Goal: Task Accomplishment & Management: Use online tool/utility

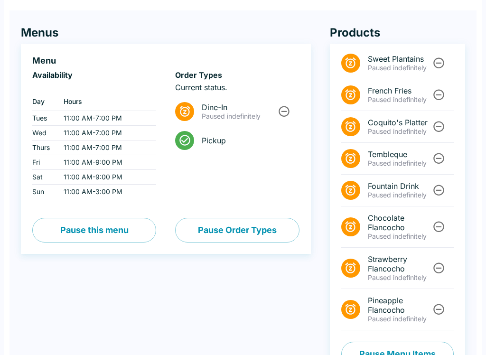
scroll to position [84, 0]
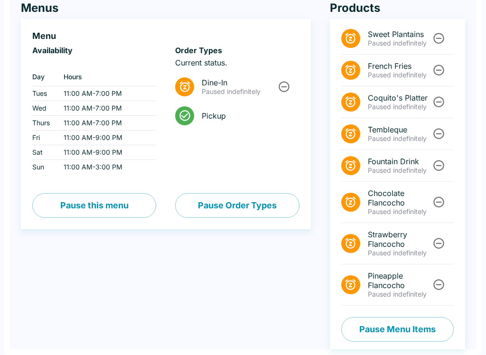
click at [415, 333] on button "Pause Menu Items" at bounding box center [397, 329] width 112 height 25
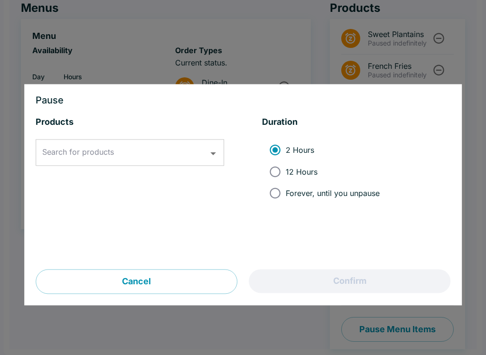
click at [185, 154] on input "Search for products" at bounding box center [123, 153] width 166 height 18
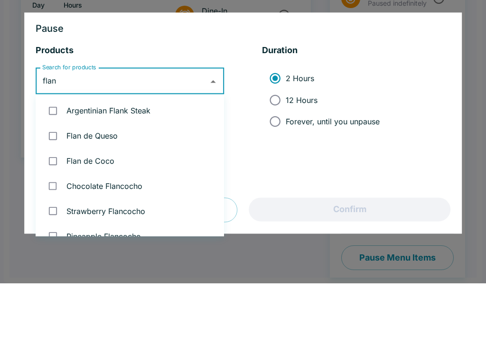
type input "flanc"
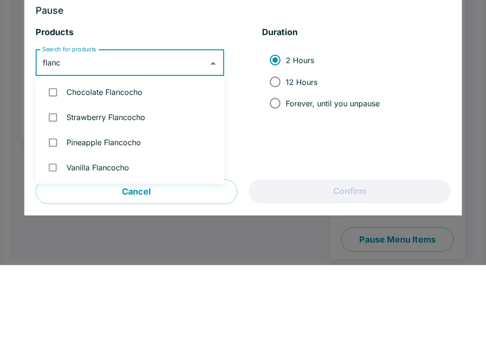
click at [55, 223] on input "checkbox" at bounding box center [52, 232] width 19 height 19
checkbox input "true"
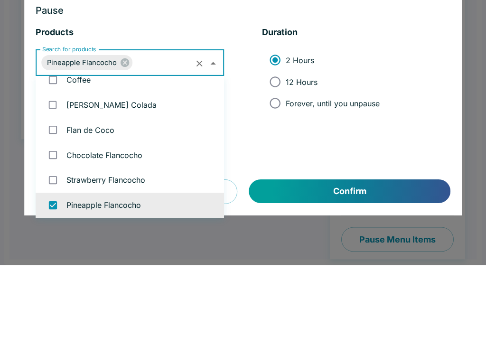
checkbox input "false"
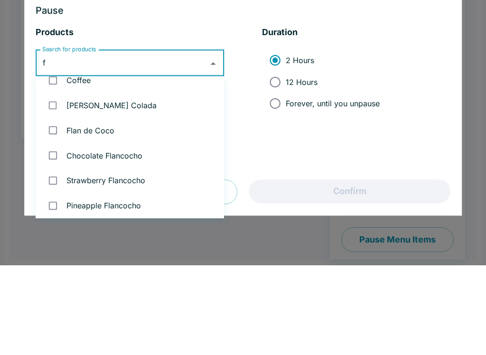
scroll to position [0, 0]
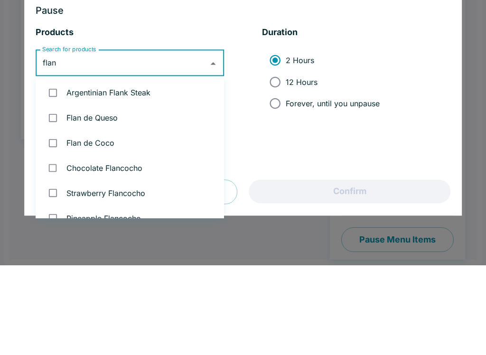
type input "flanc"
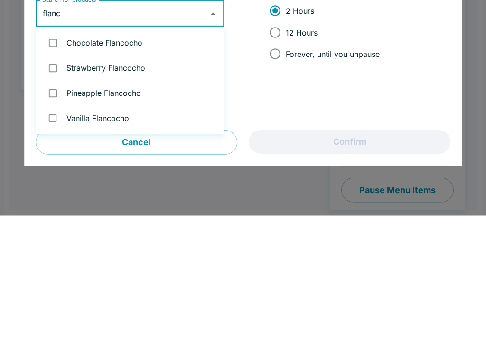
click at [53, 248] on input "checkbox" at bounding box center [52, 257] width 19 height 19
checkbox input "true"
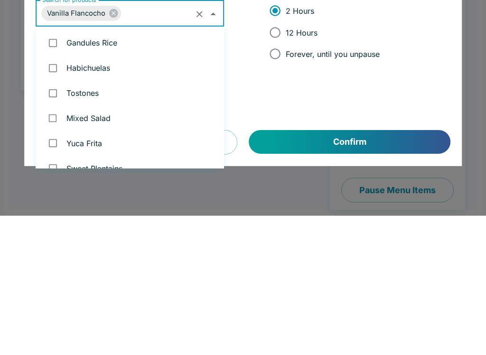
scroll to position [890, 0]
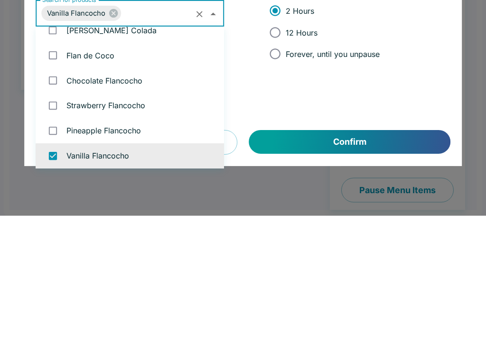
click at [348, 270] on button "Confirm" at bounding box center [349, 282] width 201 height 24
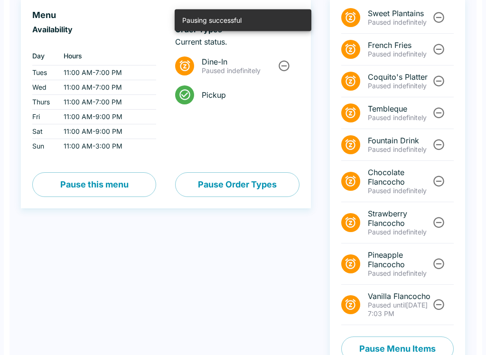
scroll to position [114, 0]
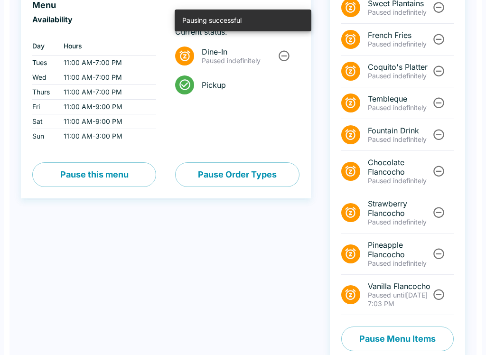
click at [395, 299] on span "Paused until" at bounding box center [387, 295] width 38 height 8
click at [386, 300] on p "Paused until [DATE] 7:03 PM" at bounding box center [399, 299] width 63 height 17
click at [438, 296] on icon "Unpause" at bounding box center [438, 294] width 13 height 13
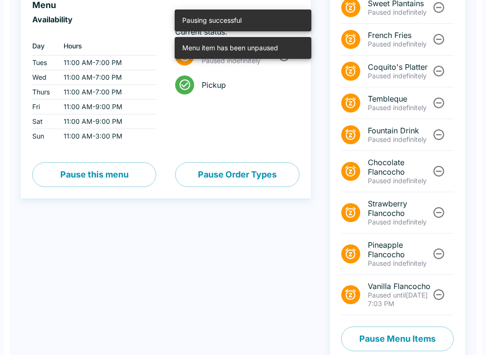
scroll to position [84, 0]
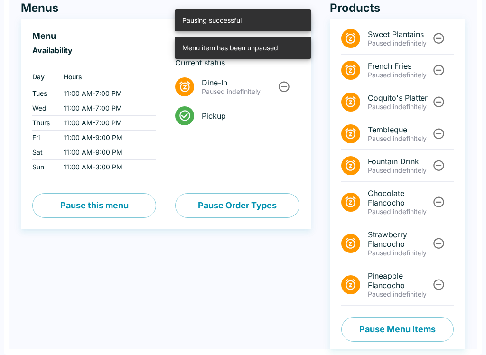
click at [410, 331] on button "Pause Menu Items" at bounding box center [397, 329] width 112 height 25
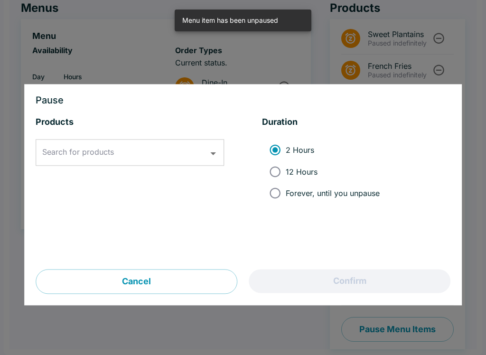
click at [196, 145] on input "Search for products" at bounding box center [123, 153] width 166 height 18
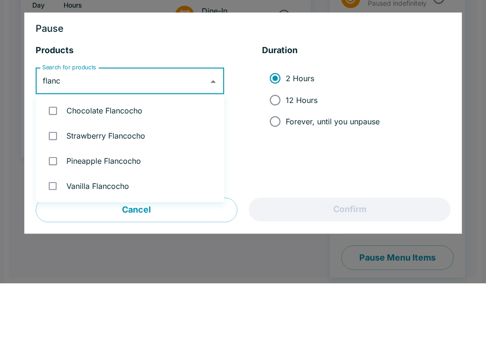
type input "flanco"
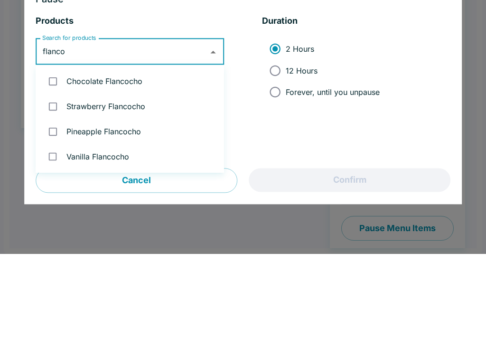
click at [85, 245] on li "Vanilla Flancocho" at bounding box center [130, 257] width 188 height 25
checkbox input "true"
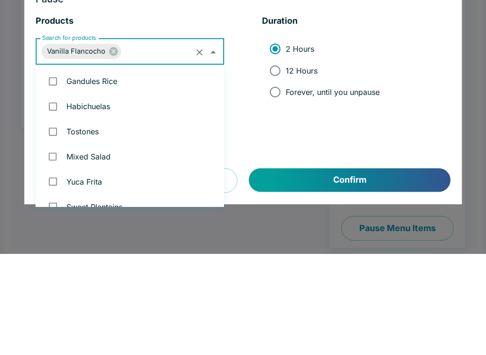
scroll to position [890, 0]
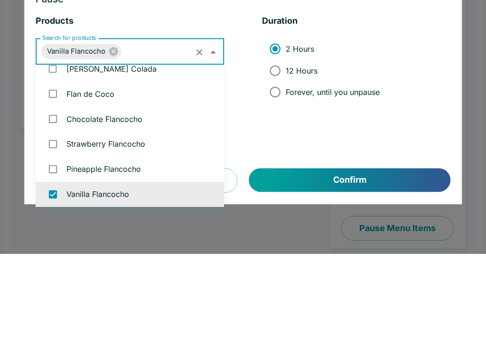
click at [284, 183] on input "Forever, until you unpause" at bounding box center [274, 193] width 21 height 21
radio input "true"
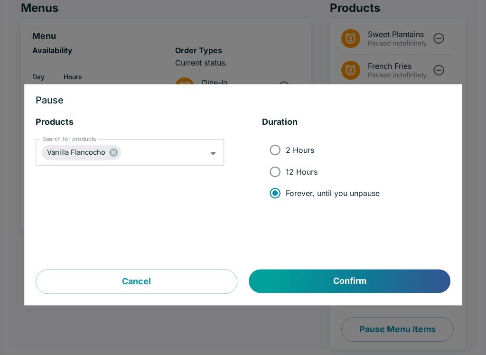
click at [345, 286] on button "Confirm" at bounding box center [349, 282] width 201 height 24
